Goal: Task Accomplishment & Management: Use online tool/utility

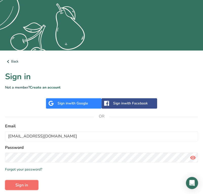
click at [29, 186] on button "Sign in" at bounding box center [21, 185] width 33 height 10
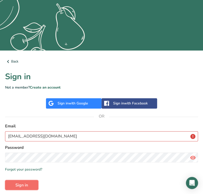
click at [29, 186] on button "Sign in" at bounding box center [21, 185] width 33 height 10
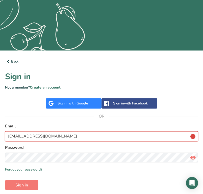
click at [65, 133] on input "JWONG@TAKASAGO.COM" at bounding box center [101, 136] width 193 height 10
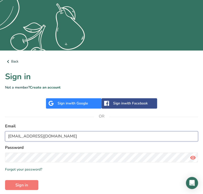
type input "jwong@takasago.com"
click at [5, 180] on button "Sign in" at bounding box center [21, 185] width 33 height 10
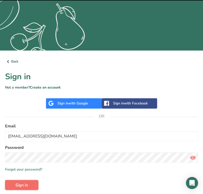
click at [22, 181] on button "Sign in" at bounding box center [21, 185] width 33 height 10
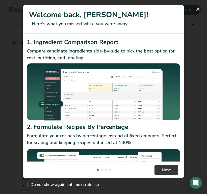
click at [200, 9] on button "New Features" at bounding box center [198, 9] width 8 height 8
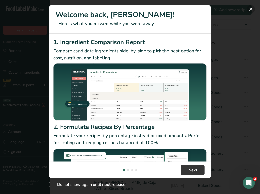
click at [252, 12] on button "New Features" at bounding box center [251, 9] width 8 height 8
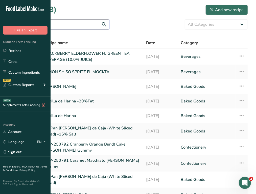
click at [109, 27] on input "text" at bounding box center [58, 24] width 101 height 10
type input "mango"
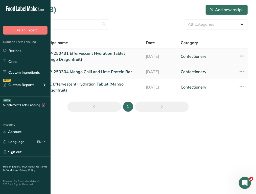
click at [132, 57] on link "APP-250431 Effervescent Hydration Tablet (Mango Dragonfruit)" at bounding box center [92, 57] width 96 height 12
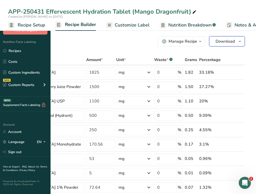
click at [228, 39] on span "Download" at bounding box center [225, 41] width 19 height 6
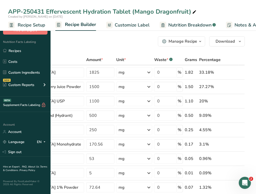
click at [45, 27] on span "Recipe Setup" at bounding box center [32, 25] width 28 height 7
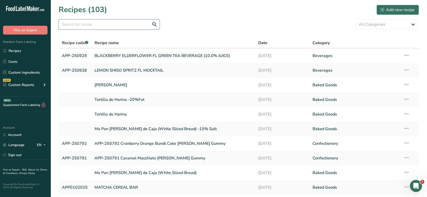
click at [111, 26] on input "text" at bounding box center [109, 24] width 101 height 10
type input "n"
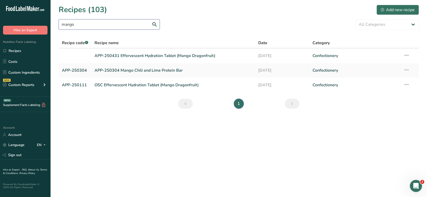
click at [155, 26] on input "mango" at bounding box center [109, 24] width 101 height 10
type input "mango"
click at [256, 54] on icon at bounding box center [406, 55] width 6 height 9
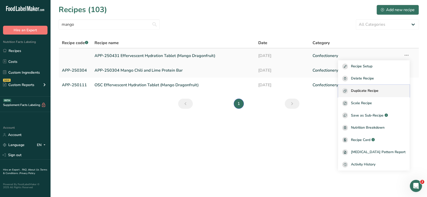
click at [256, 90] on span "Duplicate Recipe" at bounding box center [365, 91] width 28 height 6
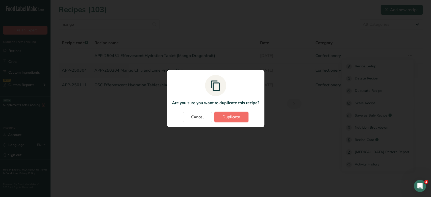
click at [233, 117] on span "Duplicate" at bounding box center [232, 117] width 18 height 6
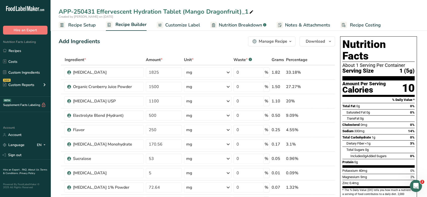
click at [247, 10] on div "APP-250431 Effervescent Hydration Tablet (Mango Dragonfruit)_1" at bounding box center [157, 11] width 196 height 9
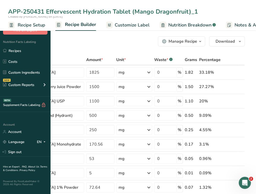
click at [95, 8] on input "APP-250431 Effervescent Hydration Tablet (Mango Dragonfruit)_1" at bounding box center [128, 11] width 240 height 9
click at [240, 10] on input "APP-250943 Effervescent Hydration Tablet (Mango Dragonfruit)_1" at bounding box center [128, 11] width 240 height 9
click at [99, 12] on input "APP-250943 Effervescent Hydration Tablet (Mango Dragonfruit" at bounding box center [128, 11] width 240 height 9
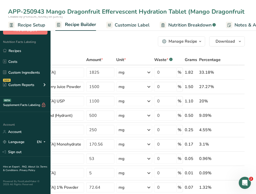
scroll to position [0, 46]
drag, startPoint x: 239, startPoint y: 10, endPoint x: 261, endPoint y: 12, distance: 22.3
type input "APP-250943 Mango Dragonfruit Effervescent Hydration Tablet"
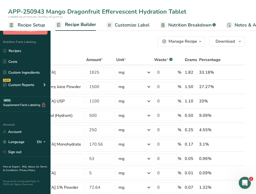
click at [45, 25] on span "Recipe Setup" at bounding box center [32, 25] width 28 height 7
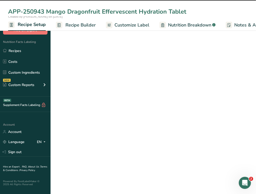
scroll to position [0, 2]
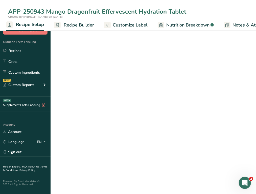
type input "APP-250943 Mango Dragonfruit Effervescent Hydration Tablet"
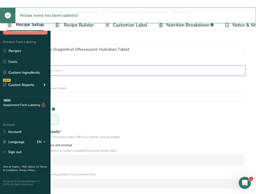
click at [172, 66] on input "text" at bounding box center [128, 71] width 235 height 10
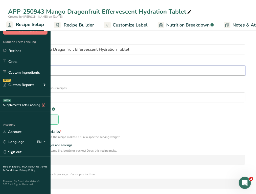
type input "APP-250943"
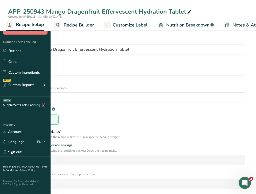
click at [153, 58] on form "Recipe name * APP-250943 Mango Dragonfruit Effervescent Hydration Tablet Recipe…" at bounding box center [128, 164] width 240 height 257
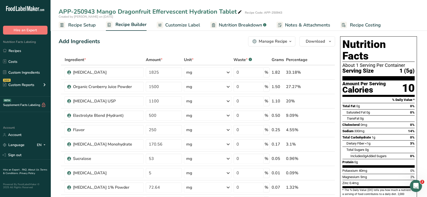
click at [83, 20] on link "Recipe Setup" at bounding box center [77, 24] width 37 height 11
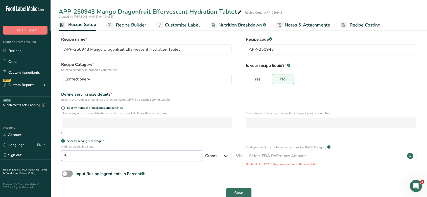
click at [84, 160] on input "5" at bounding box center [131, 156] width 141 height 10
type input "5.5"
click at [240, 137] on form "Recipe name * APP-250943 Mango Dragonfruit Effervescent Hydration Tablet Recipe…" at bounding box center [239, 118] width 360 height 165
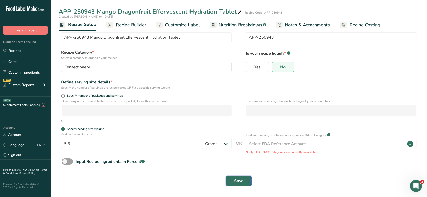
click at [233, 182] on button "Save" at bounding box center [239, 181] width 26 height 10
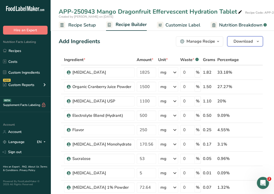
click at [241, 44] on span "Download" at bounding box center [242, 41] width 19 height 6
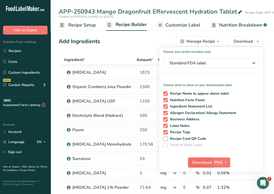
click at [199, 162] on span "Download" at bounding box center [201, 163] width 19 height 6
click at [198, 160] on span "Download" at bounding box center [201, 163] width 19 height 6
